Goal: Task Accomplishment & Management: Manage account settings

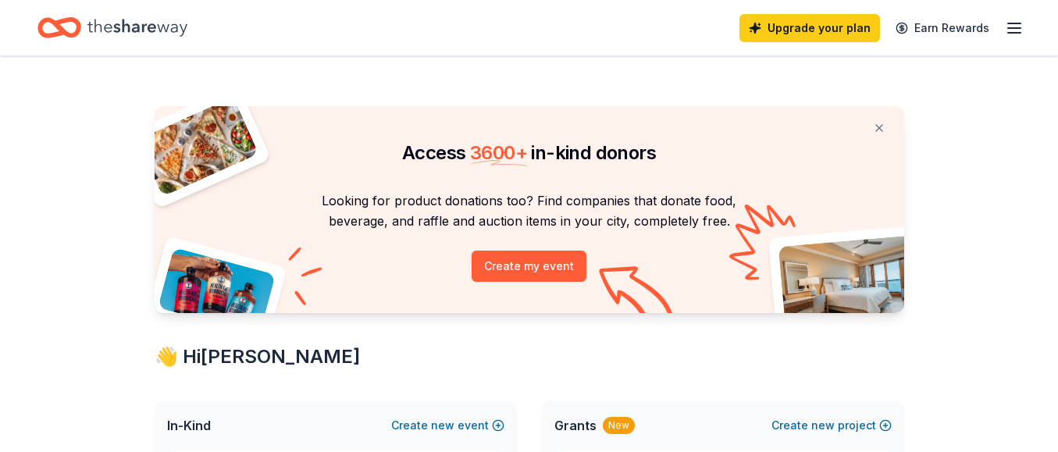
click at [1024, 28] on div "Upgrade your plan Earn Rewards" at bounding box center [529, 27] width 1058 height 55
click at [1012, 30] on icon "button" at bounding box center [1014, 28] width 19 height 19
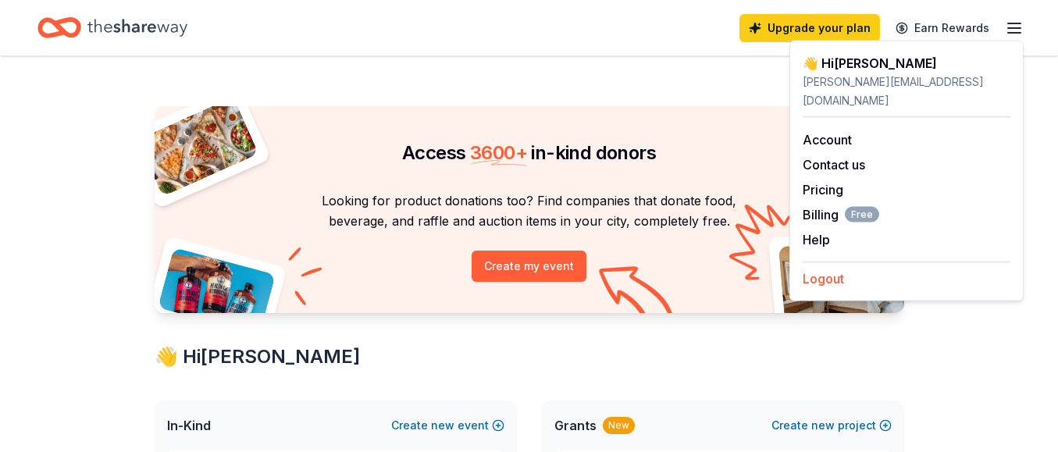
click at [824, 269] on button "Logout" at bounding box center [822, 278] width 41 height 19
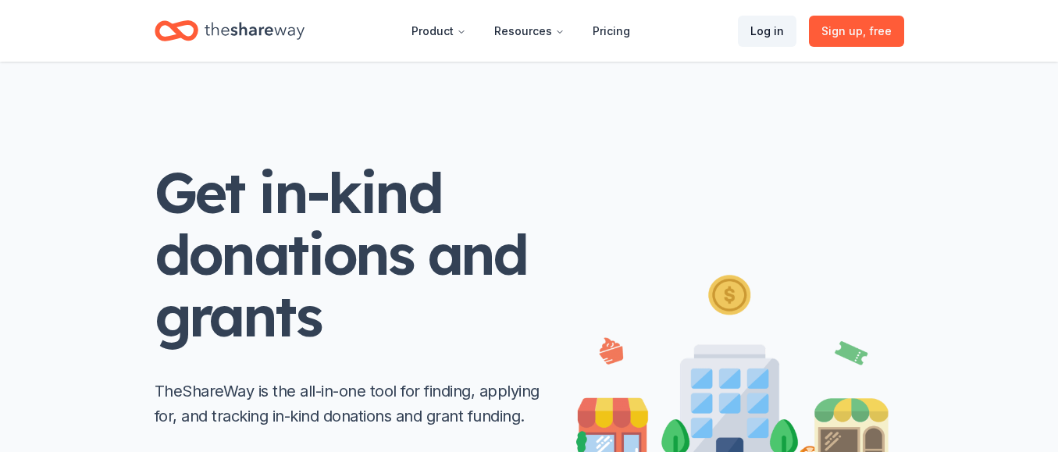
click at [769, 37] on link "Log in" at bounding box center [767, 31] width 59 height 31
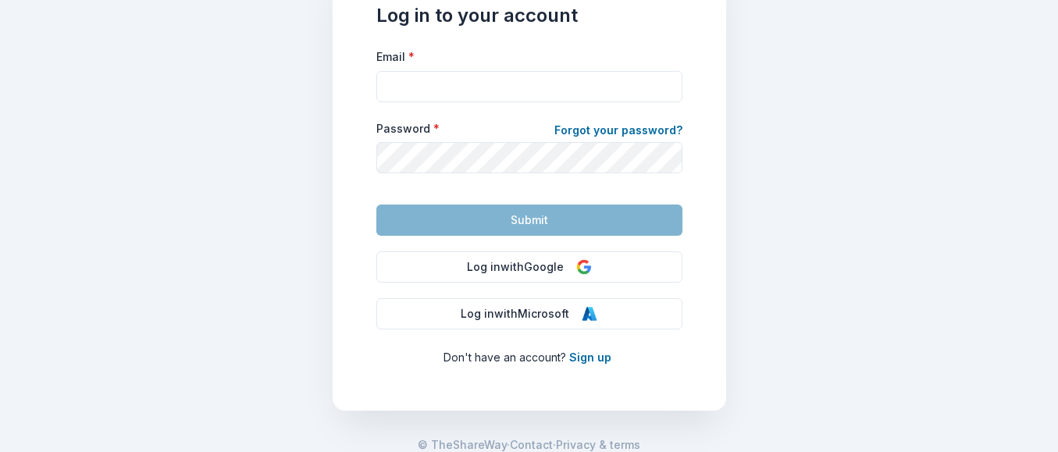
scroll to position [169, 0]
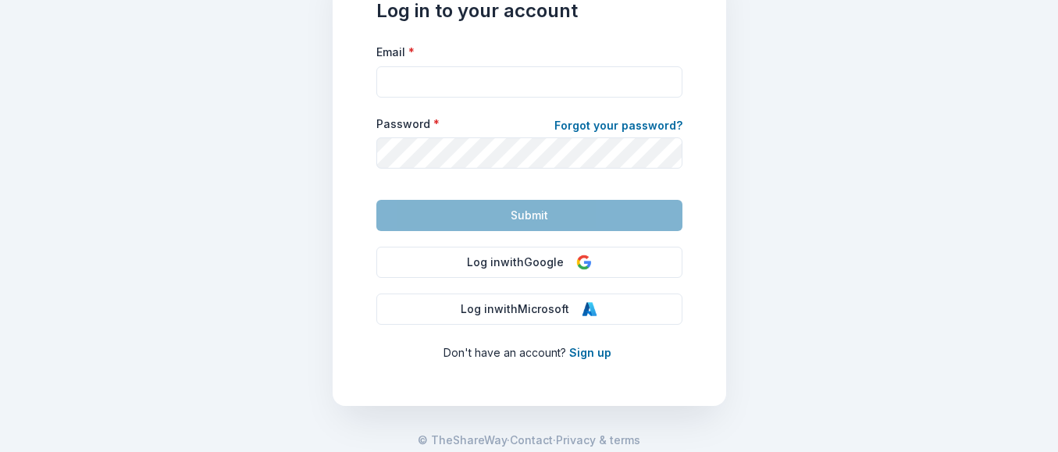
click at [752, 245] on main "Log in to your account Email * Password * Forgot your password? Submit Log in w…" at bounding box center [529, 226] width 1058 height 452
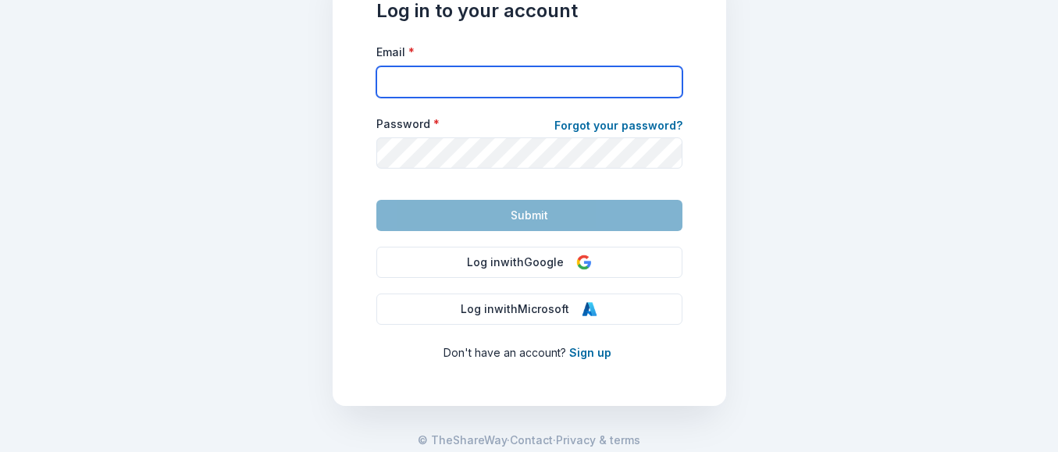
click at [483, 91] on input "Email *" at bounding box center [529, 81] width 306 height 31
type input "[PERSON_NAME][EMAIL_ADDRESS][DOMAIN_NAME]"
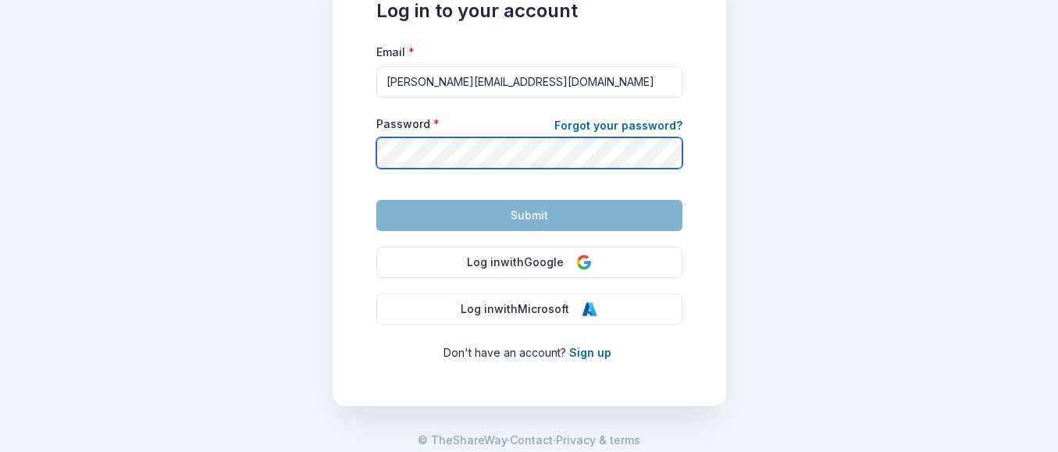
click at [528, 215] on button "Submit" at bounding box center [529, 215] width 306 height 31
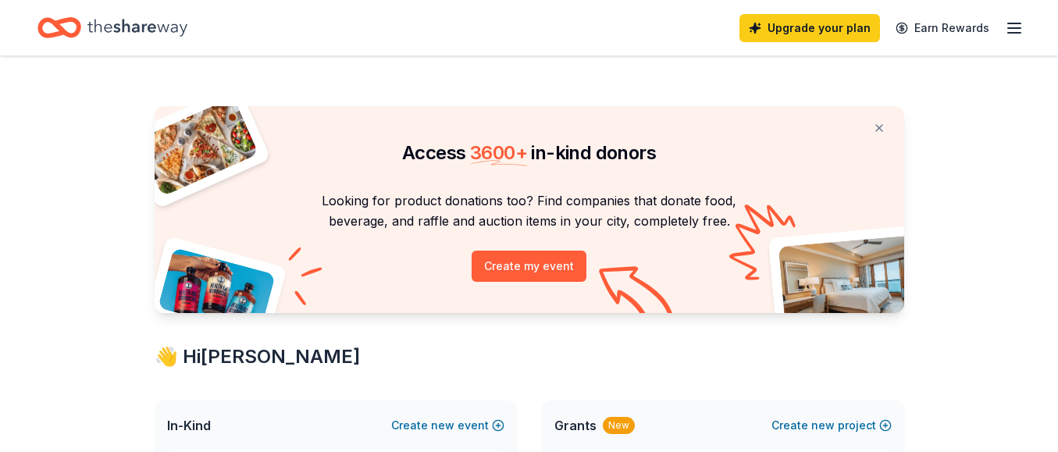
click at [1015, 28] on line "button" at bounding box center [1014, 28] width 12 height 0
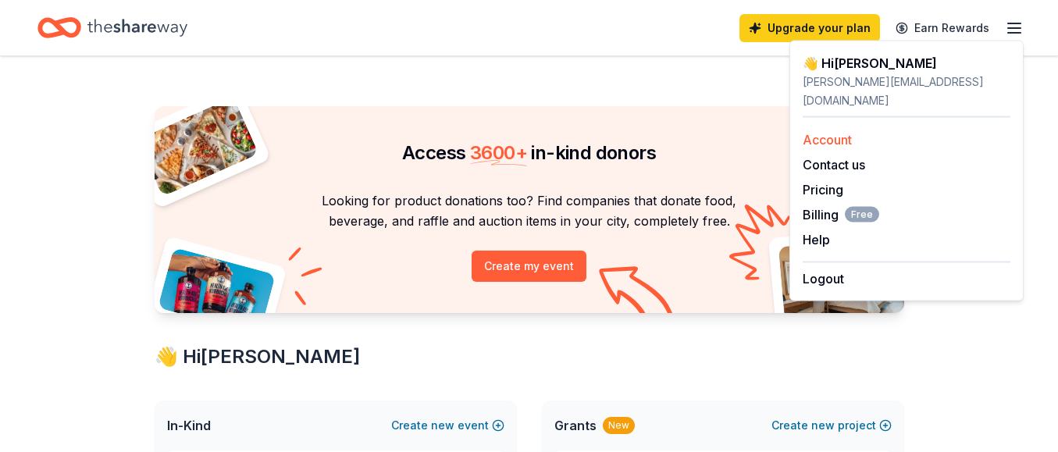
click at [835, 132] on link "Account" at bounding box center [826, 140] width 49 height 16
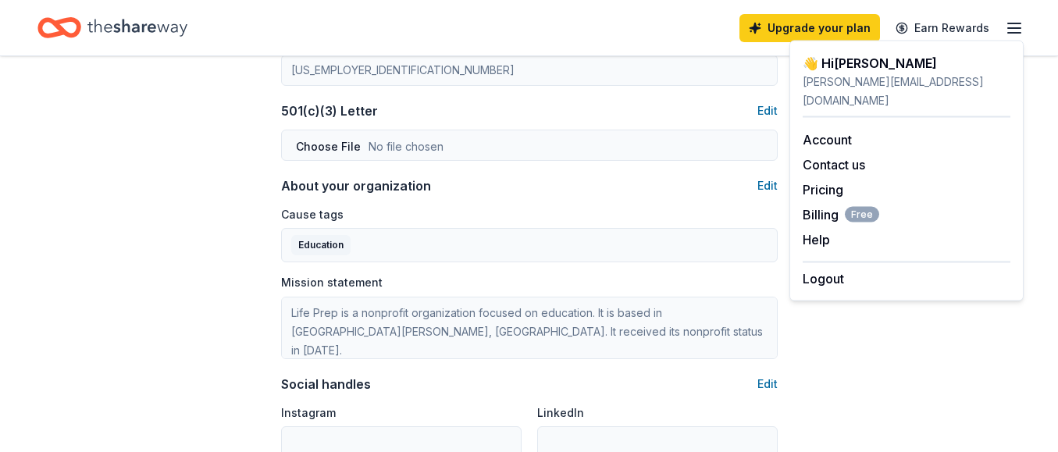
scroll to position [808, 0]
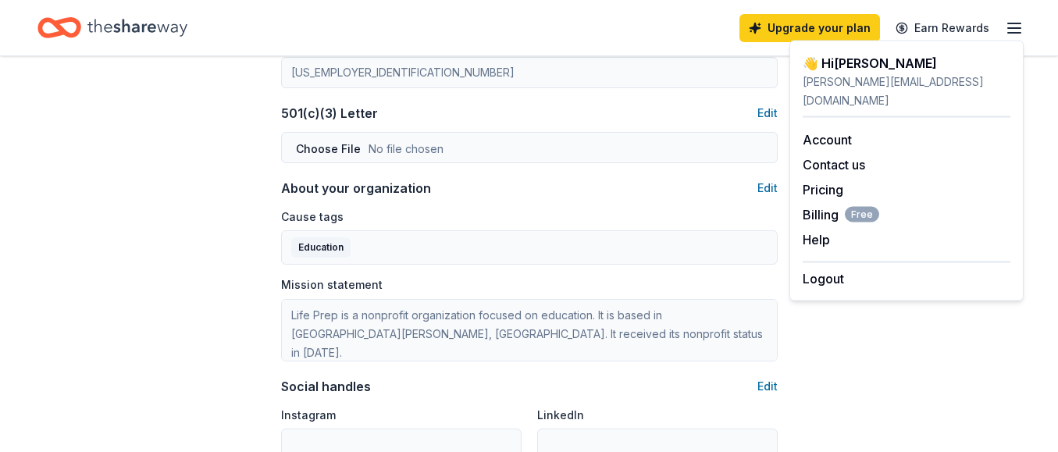
click at [698, 160] on div "Organization profile Edit Organization name LIFE Prep School ZIP code 55106 Web…" at bounding box center [529, 152] width 496 height 752
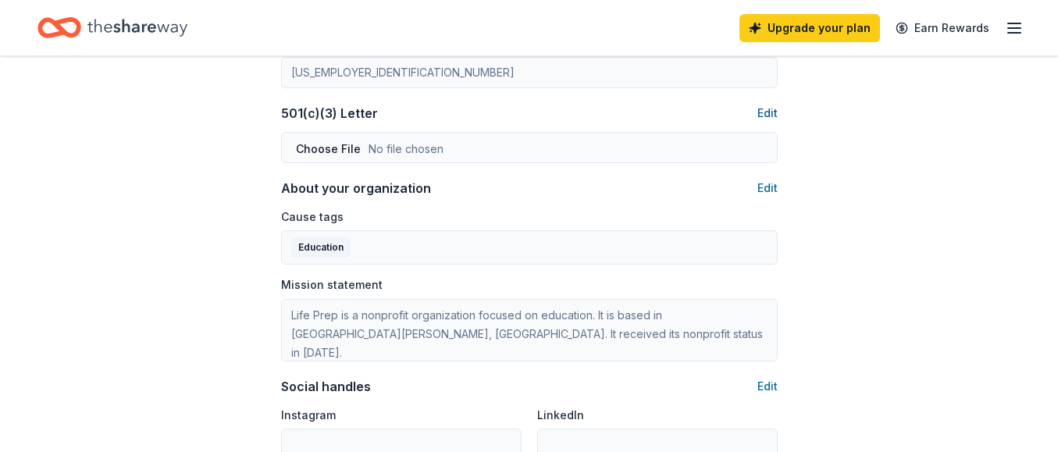
click at [766, 110] on button "Edit" at bounding box center [767, 113] width 20 height 19
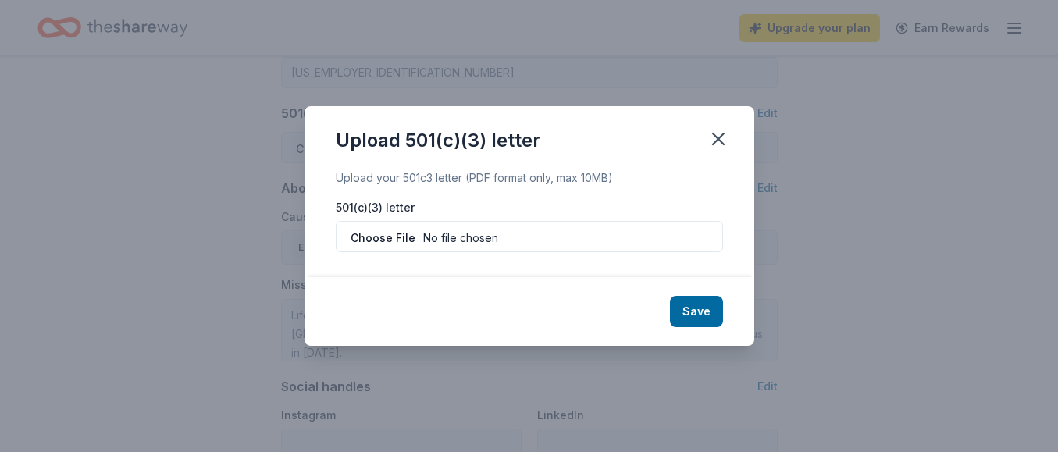
click at [502, 239] on input "file" at bounding box center [529, 236] width 387 height 31
drag, startPoint x: 825, startPoint y: 0, endPoint x: 718, endPoint y: 132, distance: 169.8
click at [718, 132] on icon "button" at bounding box center [718, 139] width 22 height 22
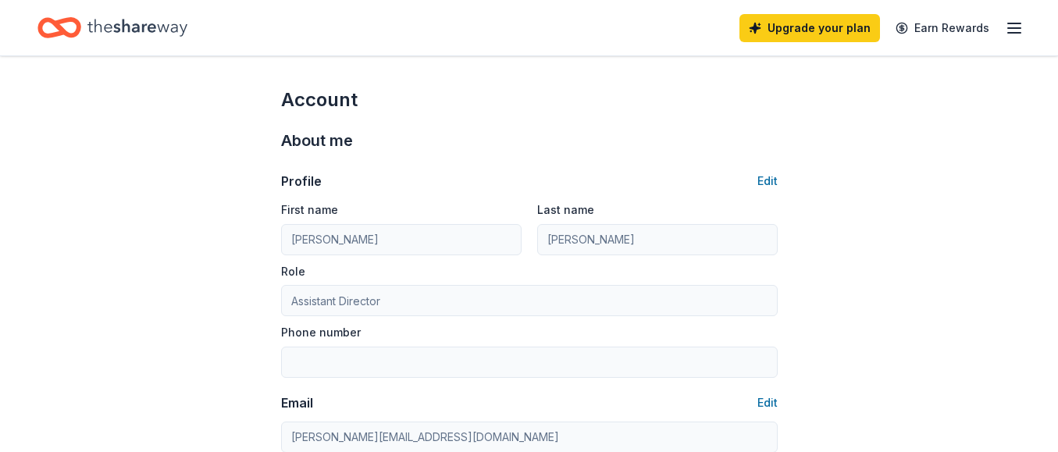
scroll to position [0, 0]
click at [1014, 35] on icon "button" at bounding box center [1014, 28] width 19 height 19
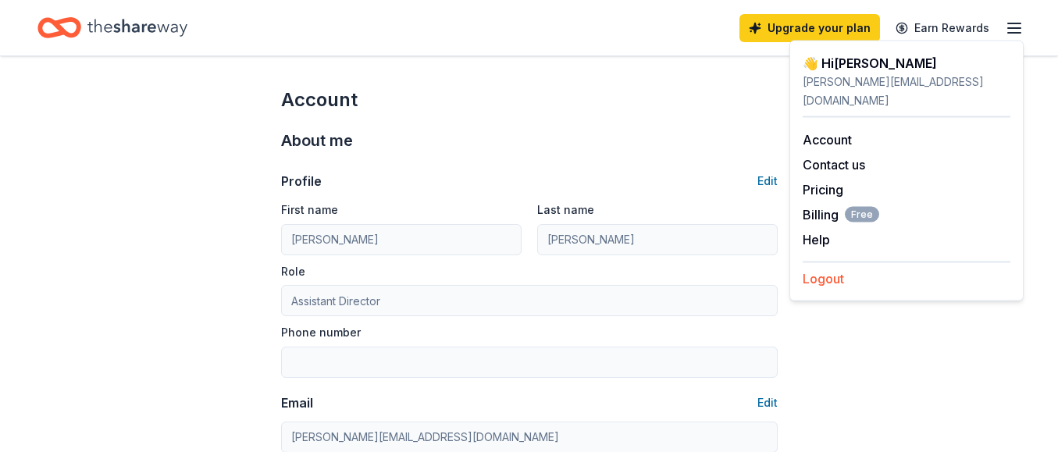
click at [831, 269] on button "Logout" at bounding box center [822, 278] width 41 height 19
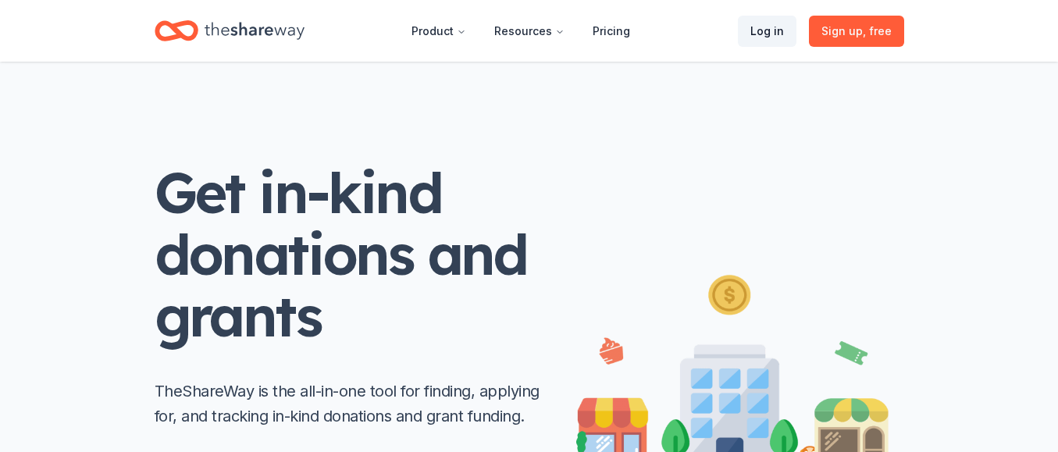
click at [751, 34] on link "Log in" at bounding box center [767, 31] width 59 height 31
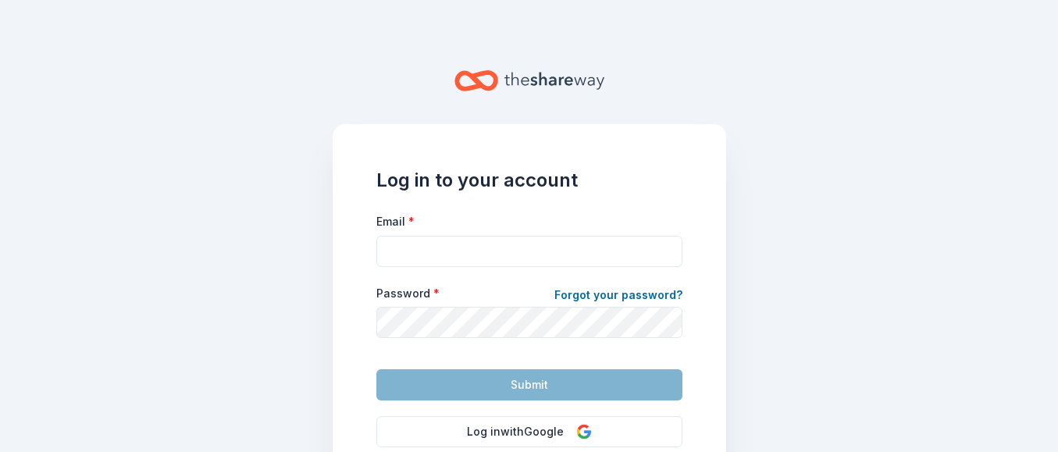
click at [457, 247] on input "Email *" at bounding box center [529, 251] width 306 height 31
type input "[PERSON_NAME][EMAIL_ADDRESS][DOMAIN_NAME]"
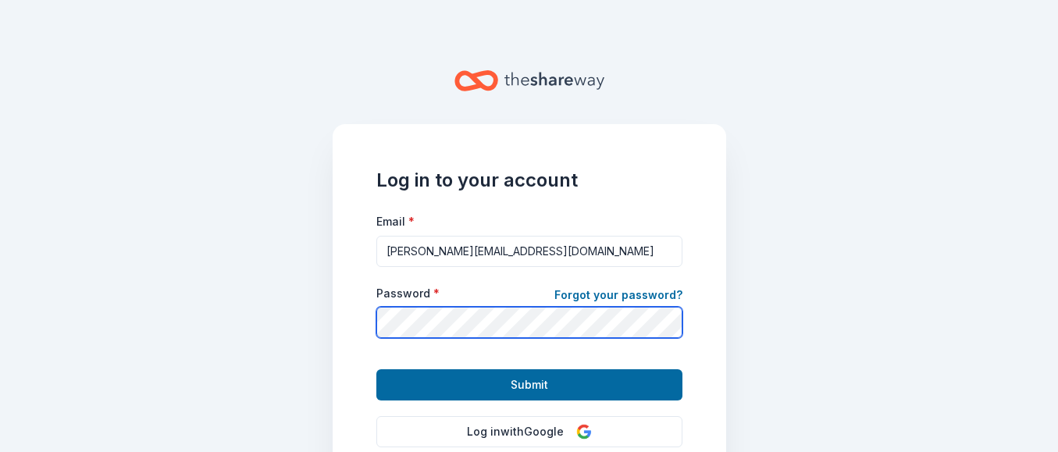
click at [528, 384] on button "Submit" at bounding box center [529, 384] width 306 height 31
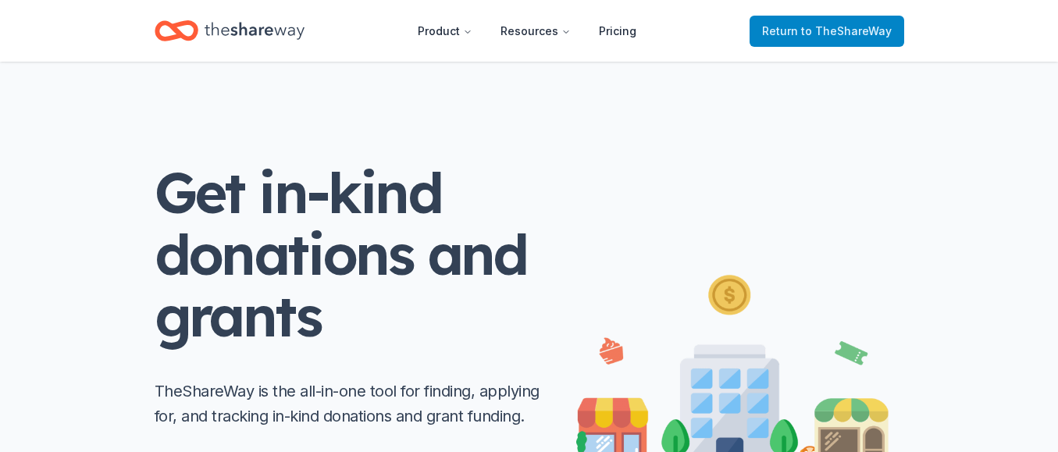
click at [825, 32] on span "to TheShareWay" at bounding box center [846, 30] width 91 height 13
click at [805, 34] on span "to TheShareWay" at bounding box center [846, 30] width 91 height 13
